Goal: Task Accomplishment & Management: Manage account settings

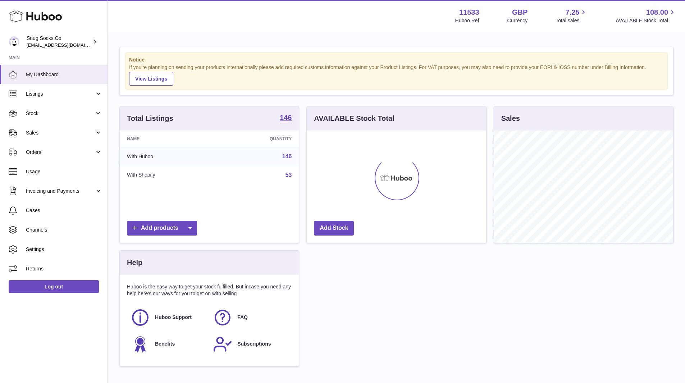
scroll to position [112, 179]
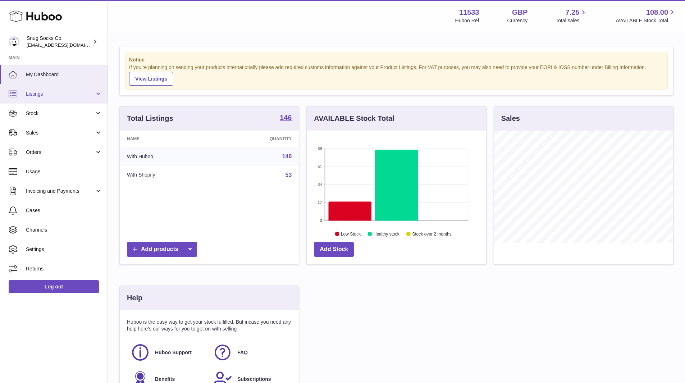
click at [63, 98] on link "Listings" at bounding box center [53, 93] width 107 height 19
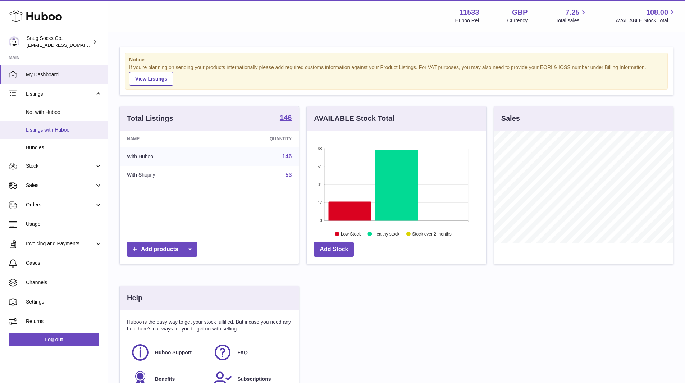
click at [58, 128] on span "Listings with Huboo" at bounding box center [64, 130] width 76 height 7
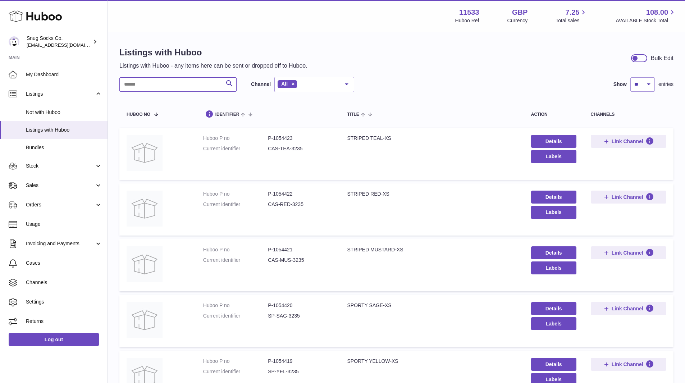
click at [167, 84] on input "text" at bounding box center [177, 84] width 117 height 14
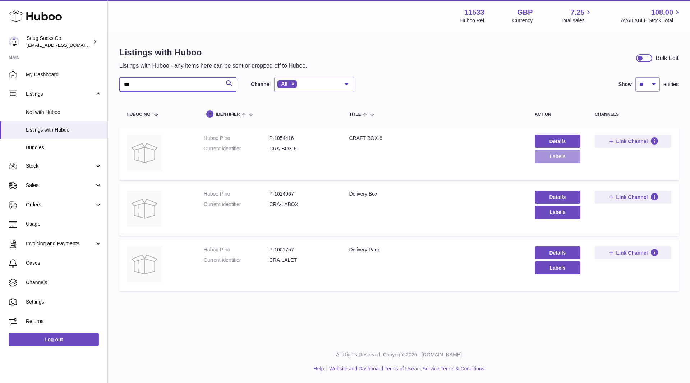
type input "***"
click at [567, 157] on button "Labels" at bounding box center [558, 156] width 46 height 13
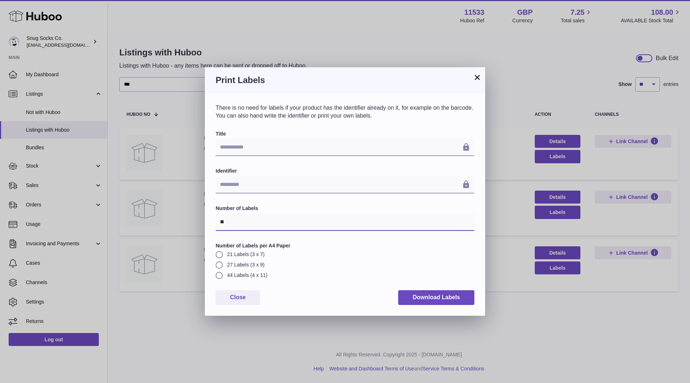
drag, startPoint x: 238, startPoint y: 225, endPoint x: 216, endPoint y: 220, distance: 22.7
click at [216, 220] on input "**" at bounding box center [345, 222] width 259 height 17
type input "*"
click at [448, 295] on button "Download Labels" at bounding box center [436, 297] width 76 height 15
click at [481, 76] on button "×" at bounding box center [477, 77] width 9 height 9
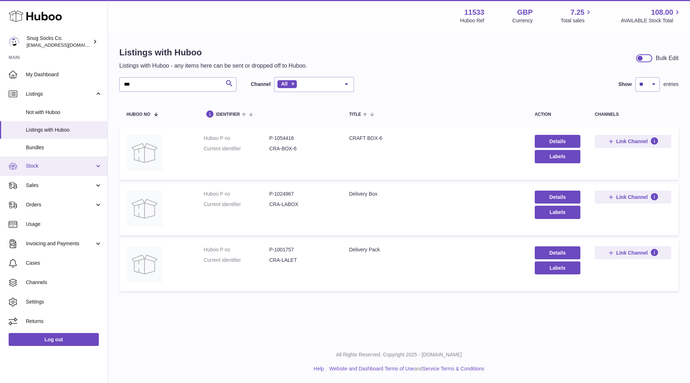
click at [58, 164] on span "Stock" at bounding box center [60, 165] width 69 height 7
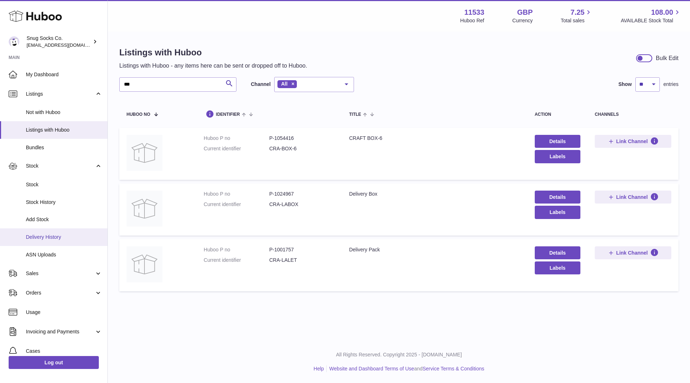
click at [54, 237] on span "Delivery History" at bounding box center [64, 237] width 76 height 7
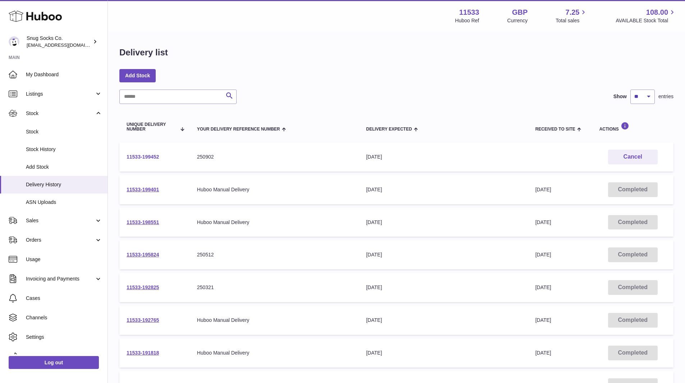
click at [157, 158] on link "11533-199452" at bounding box center [143, 157] width 32 height 6
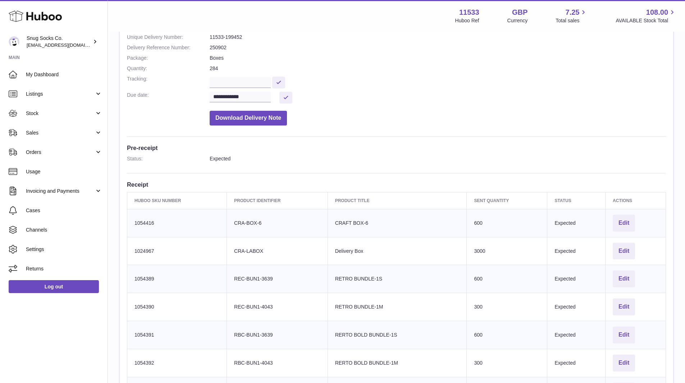
scroll to position [108, 0]
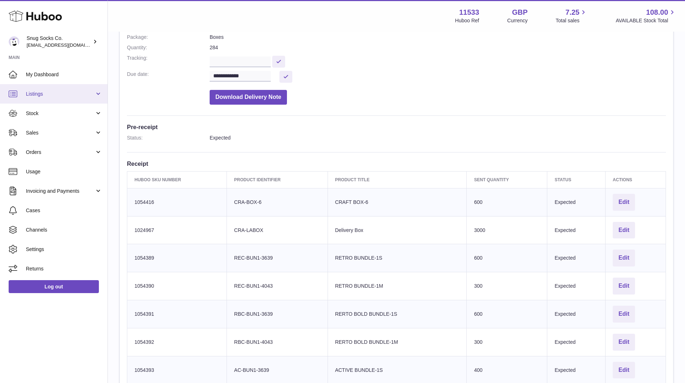
click at [48, 92] on span "Listings" at bounding box center [60, 94] width 69 height 7
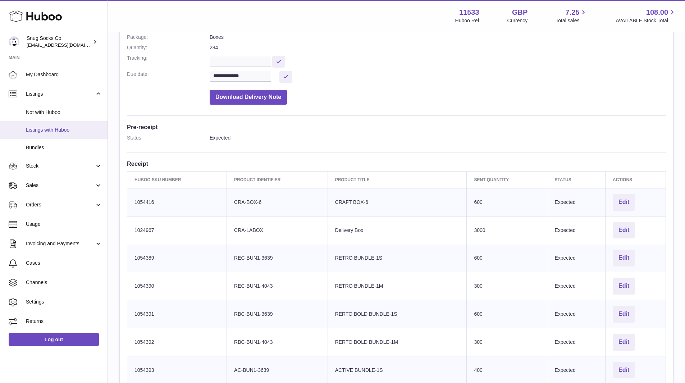
click at [60, 129] on span "Listings with Huboo" at bounding box center [64, 130] width 76 height 7
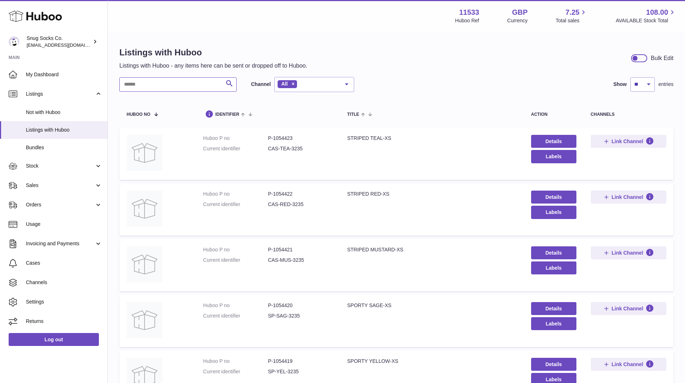
click at [196, 89] on input "text" at bounding box center [177, 84] width 117 height 14
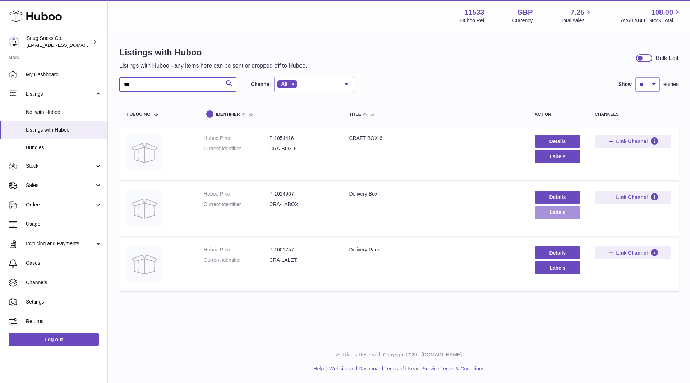
type input "***"
click at [555, 210] on button "Labels" at bounding box center [558, 212] width 46 height 13
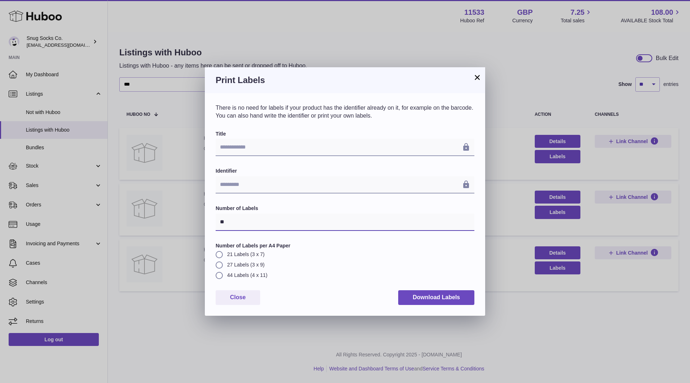
drag, startPoint x: 236, startPoint y: 224, endPoint x: 208, endPoint y: 223, distance: 28.5
click at [208, 223] on div "**********" at bounding box center [345, 204] width 280 height 222
type input "*"
click at [445, 295] on button "Download Labels" at bounding box center [436, 297] width 76 height 15
click at [476, 77] on button "×" at bounding box center [477, 77] width 9 height 9
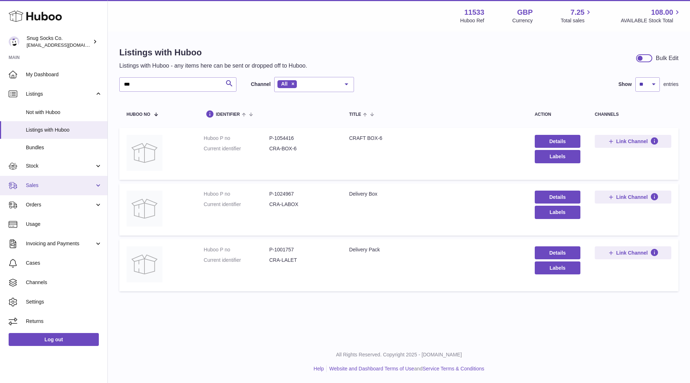
click at [37, 184] on span "Sales" at bounding box center [60, 185] width 69 height 7
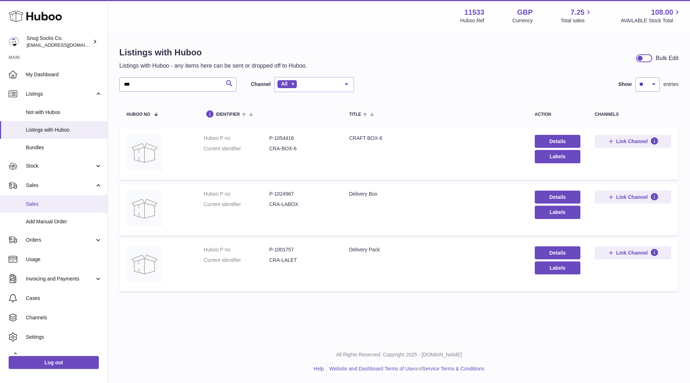
click at [47, 206] on span "Sales" at bounding box center [64, 204] width 76 height 7
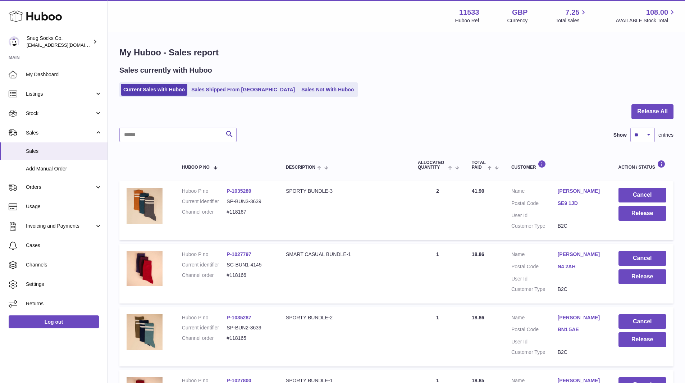
click at [305, 97] on ul "Current Sales with Huboo Sales Shipped From Huboo Sales Not With Huboo" at bounding box center [238, 89] width 238 height 15
click at [302, 92] on link "Sales Not With Huboo" at bounding box center [328, 90] width 58 height 12
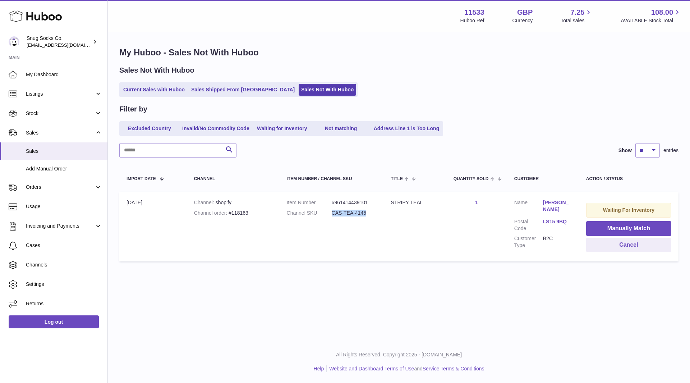
drag, startPoint x: 369, startPoint y: 212, endPoint x: 332, endPoint y: 213, distance: 36.7
click at [332, 213] on dd "CAS-TEA-4145" at bounding box center [354, 213] width 45 height 7
copy dd "CAS-TEA-4145"
click at [613, 225] on button "Manually Match" at bounding box center [628, 228] width 85 height 15
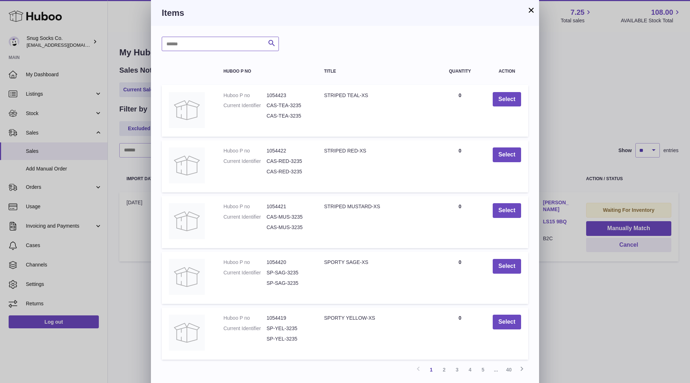
click at [213, 46] on input "text" at bounding box center [220, 44] width 117 height 14
paste input "**********"
type input "**********"
click at [272, 47] on icon "submit" at bounding box center [271, 43] width 9 height 9
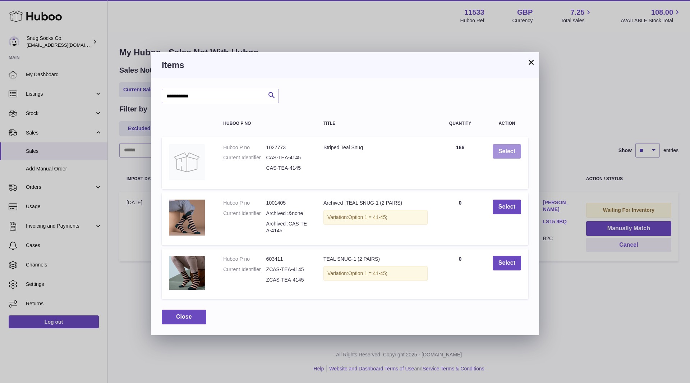
click at [512, 155] on button "Select" at bounding box center [507, 151] width 28 height 15
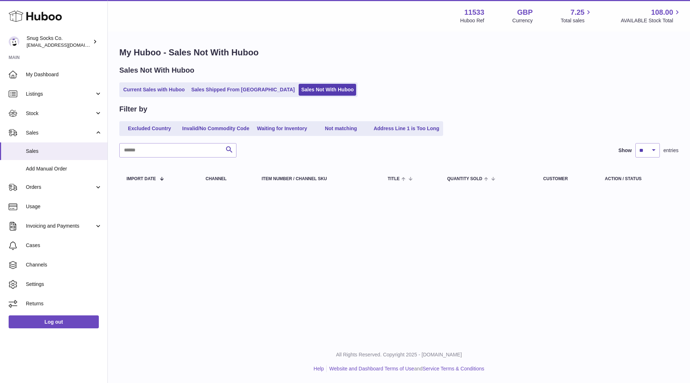
click at [154, 82] on div "Sales Not With Huboo Current Sales with Huboo Sales Shipped From [GEOGRAPHIC_DA…" at bounding box center [398, 81] width 559 height 32
click at [153, 88] on link "Current Sales with Huboo" at bounding box center [154, 90] width 67 height 12
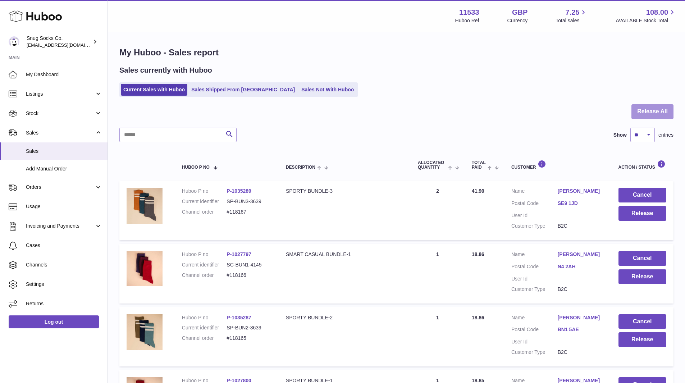
click at [659, 113] on button "Release All" at bounding box center [652, 111] width 42 height 15
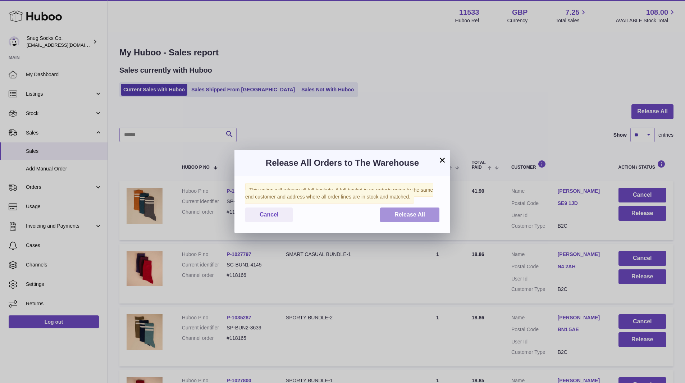
click at [416, 215] on span "Release All" at bounding box center [409, 214] width 31 height 6
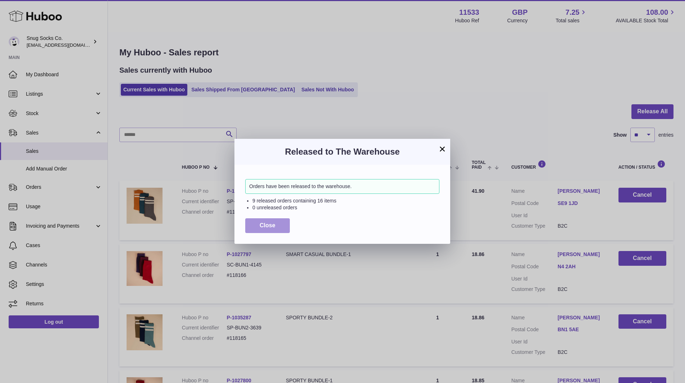
click at [277, 224] on button "Close" at bounding box center [267, 225] width 45 height 15
